Goal: Information Seeking & Learning: Learn about a topic

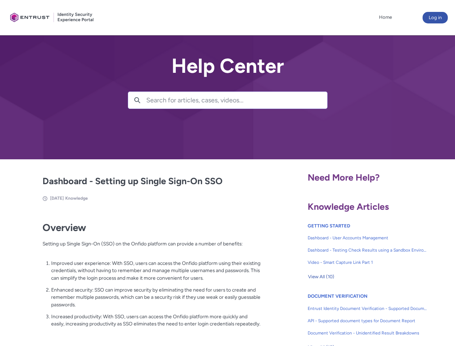
click at [137, 100] on lightning-primitive-icon "button" at bounding box center [137, 99] width 6 height 5
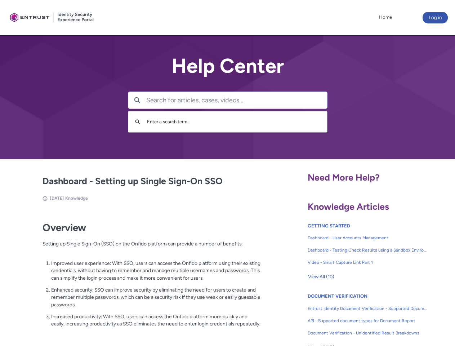
click at [138, 276] on p "Improved user experience: With SSO, users can access the Onfido platform using …" at bounding box center [156, 271] width 210 height 22
click at [321, 277] on span "View All (10)" at bounding box center [321, 276] width 26 height 11
click at [348, 315] on link "API - Supported document types for Document Report" at bounding box center [368, 321] width 120 height 12
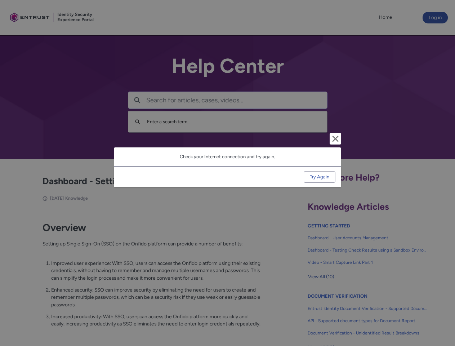
click at [444, 315] on div "Cancel and close Check your Internet connection and try again. Try Again" at bounding box center [227, 173] width 455 height 346
